Goal: Task Accomplishment & Management: Use online tool/utility

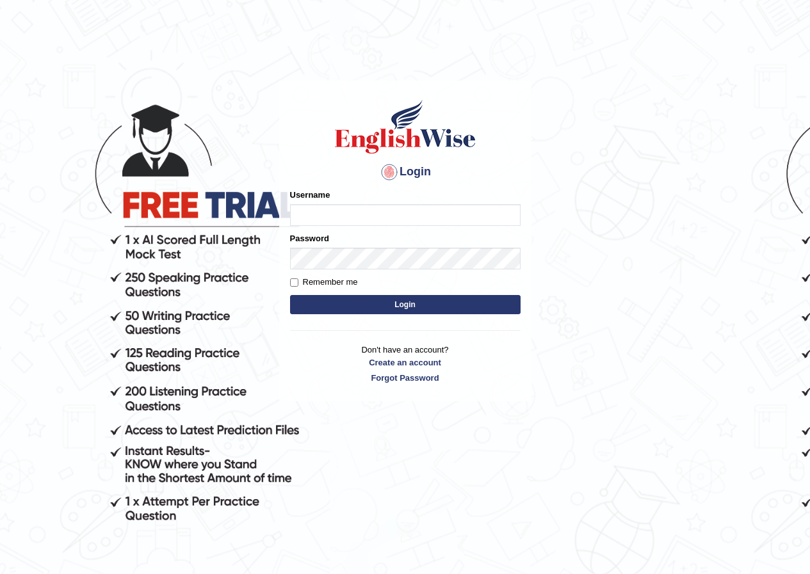
click at [425, 218] on input "Username" at bounding box center [405, 215] width 231 height 22
type input "habeeb_parramatta"
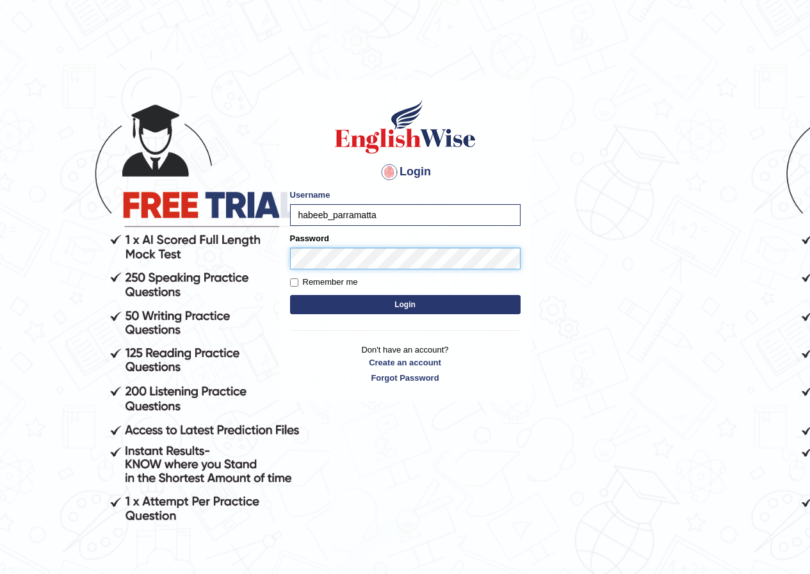
click at [290, 295] on button "Login" at bounding box center [405, 304] width 231 height 19
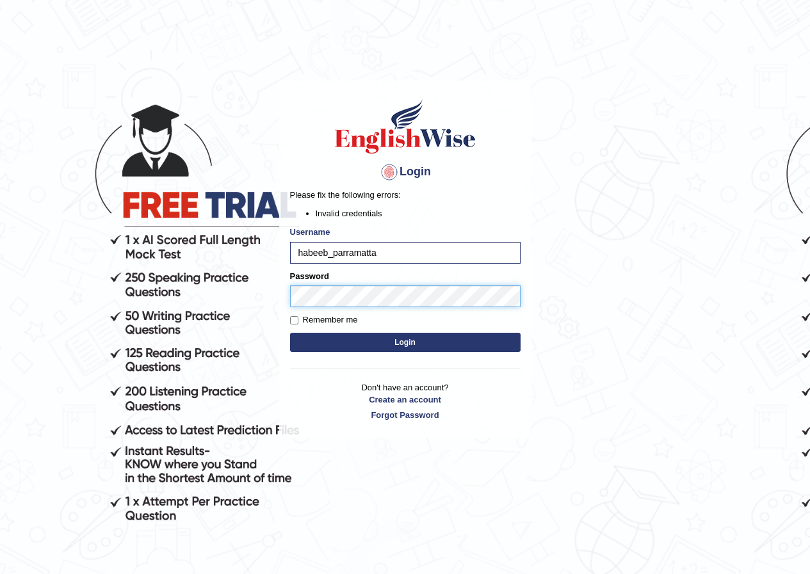
click at [204, 307] on body "Login Please fix the following errors: Invalid credentials Username habeeb_parr…" at bounding box center [405, 327] width 810 height 574
click at [290, 333] on button "Login" at bounding box center [405, 342] width 231 height 19
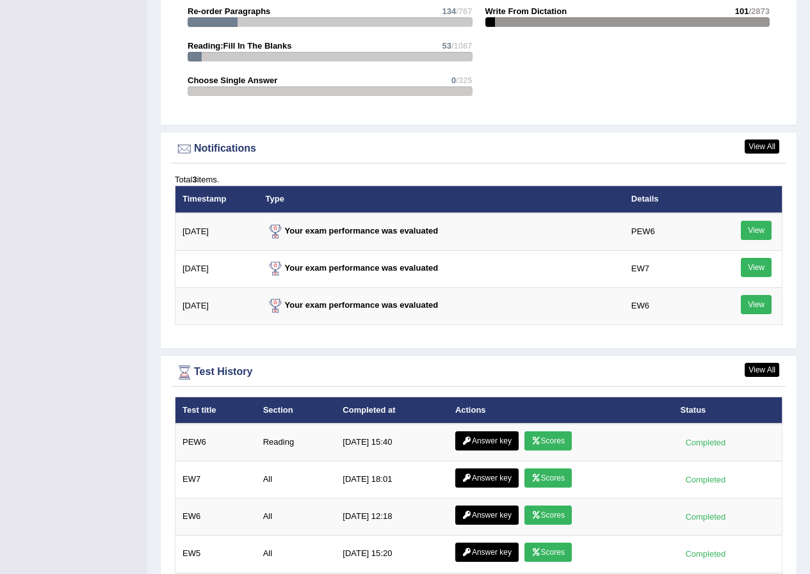
scroll to position [1719, 0]
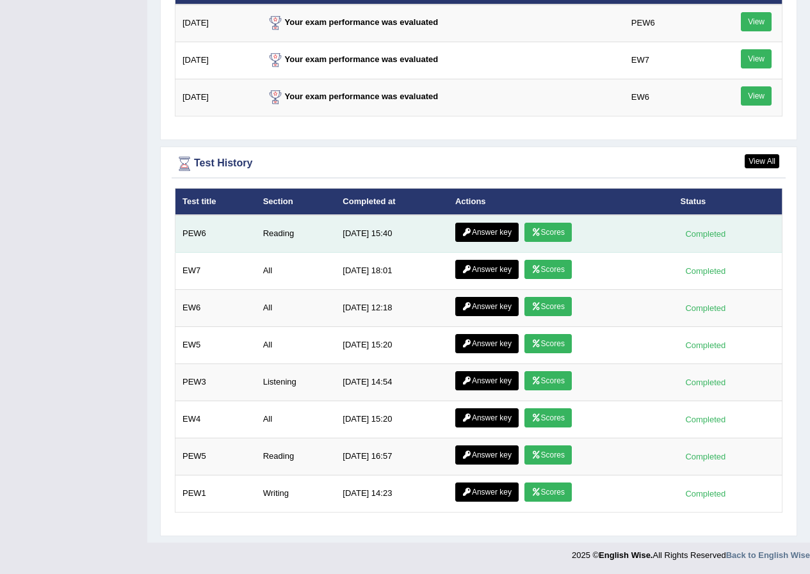
click at [543, 236] on link "Scores" at bounding box center [548, 232] width 47 height 19
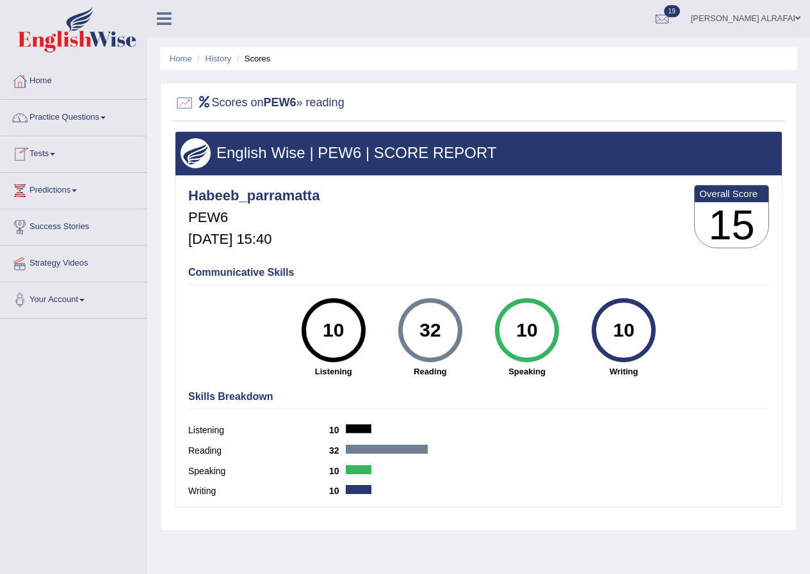
click at [46, 154] on link "Tests" at bounding box center [74, 152] width 146 height 32
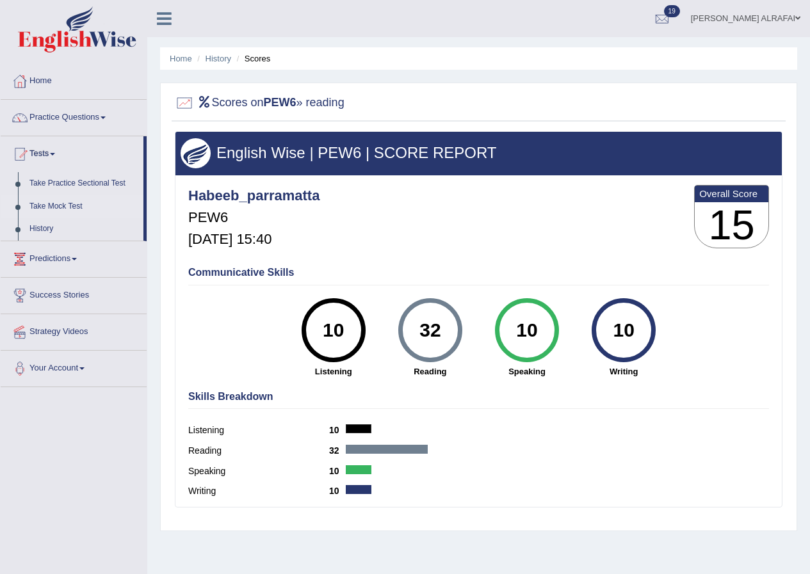
click at [70, 202] on link "Take Mock Test" at bounding box center [84, 206] width 120 height 23
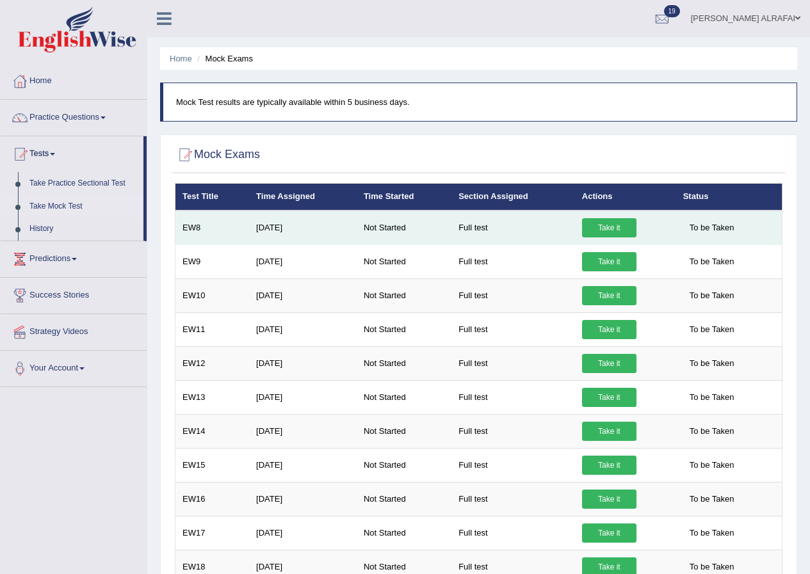
click at [596, 225] on link "Take it" at bounding box center [609, 227] width 54 height 19
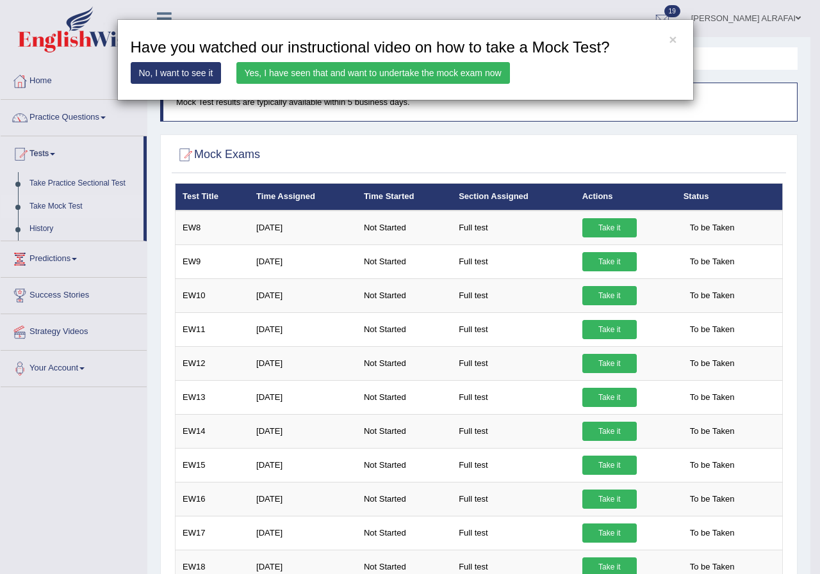
click at [457, 69] on link "Yes, I have seen that and want to undertake the mock exam now" at bounding box center [372, 73] width 273 height 22
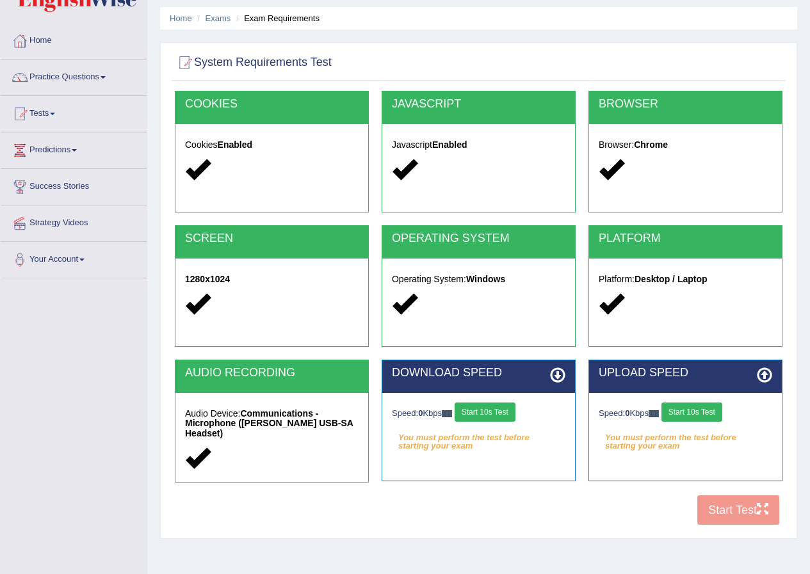
scroll to position [98, 0]
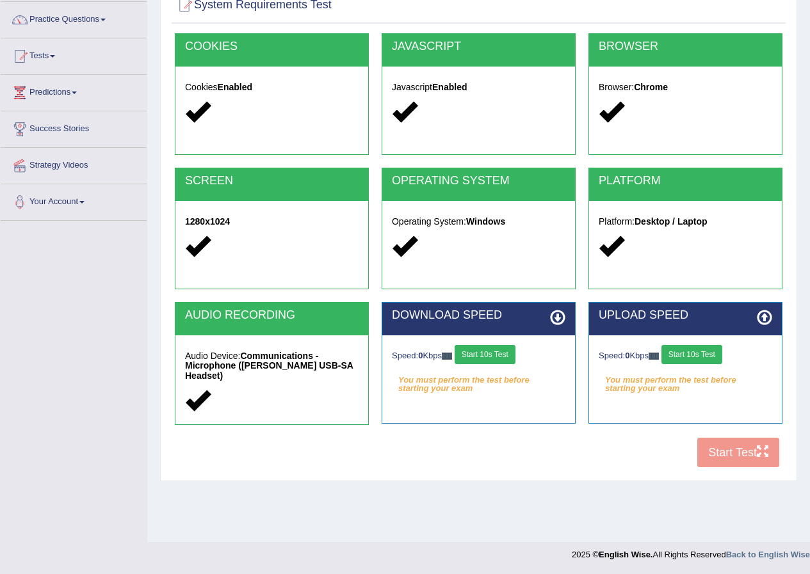
click at [495, 352] on button "Start 10s Test" at bounding box center [485, 354] width 61 height 19
click at [701, 355] on button "Start 10s Test" at bounding box center [692, 354] width 61 height 19
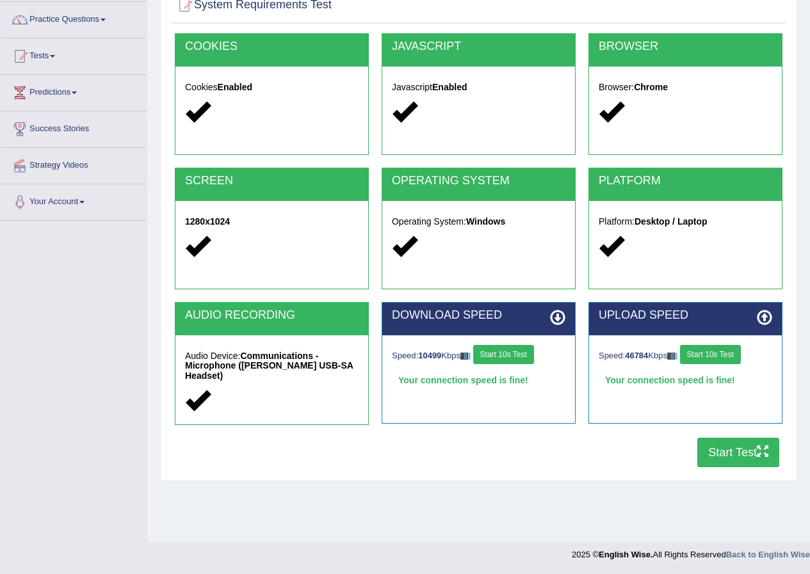
click at [733, 451] on button "Start Test" at bounding box center [738, 452] width 82 height 29
